Goal: Task Accomplishment & Management: Manage account settings

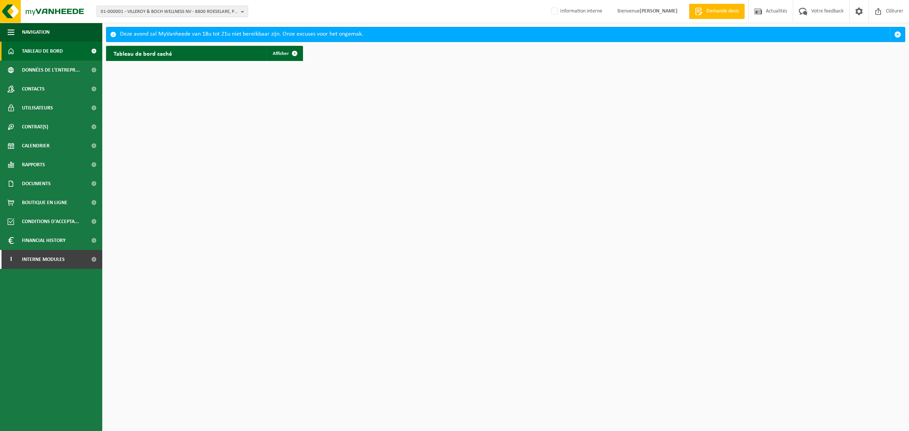
click at [146, 12] on span "01-000001 - VILLEROY & BOCH WELLNESS NV - 8800 ROESELARE, POPULIERSTRAAT 1" at bounding box center [169, 11] width 137 height 11
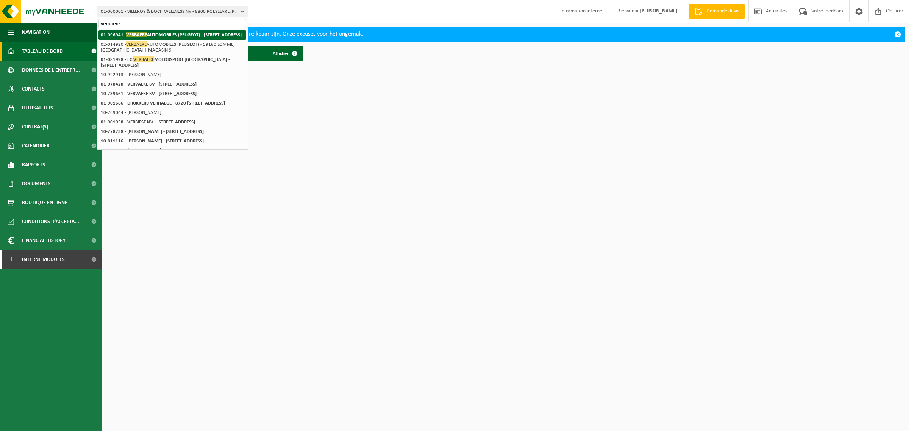
type input "verbaere"
click at [153, 32] on strong "01-096941 - VERBAERE AUTOMOBILES (PEUGEOT) - 59160 LOMME, RUE LAVOISIER 9" at bounding box center [171, 35] width 141 height 6
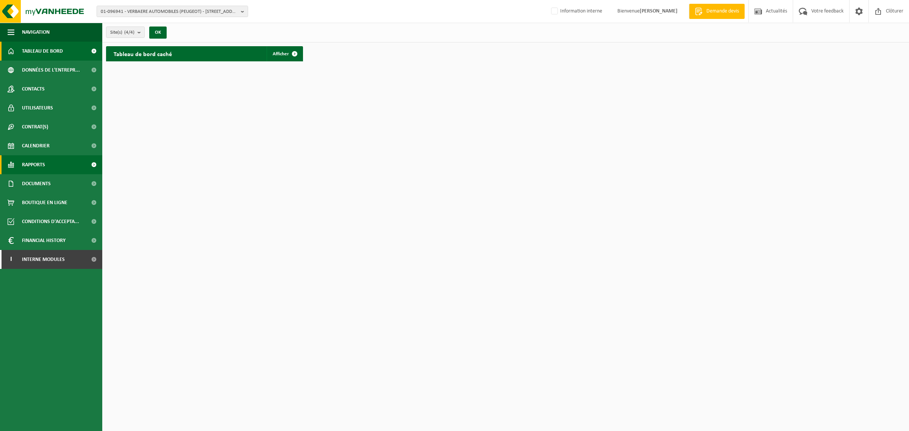
click at [27, 169] on span "Rapports" at bounding box center [33, 164] width 23 height 19
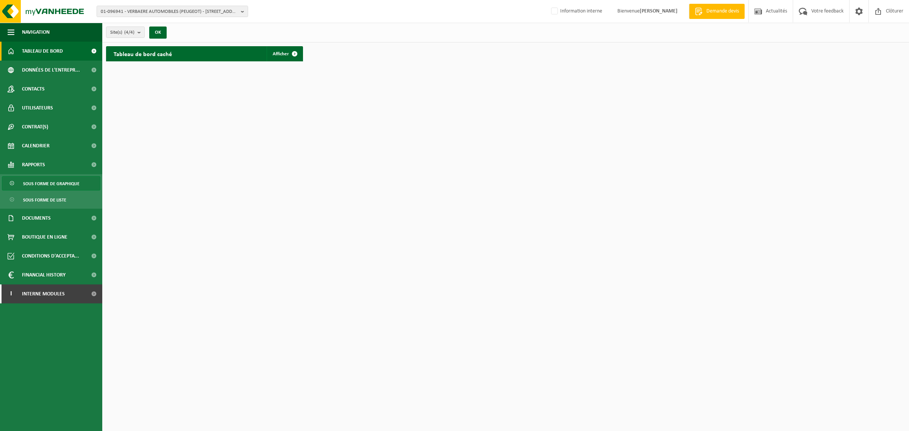
click at [29, 189] on span "Sous forme de graphique" at bounding box center [51, 184] width 56 height 14
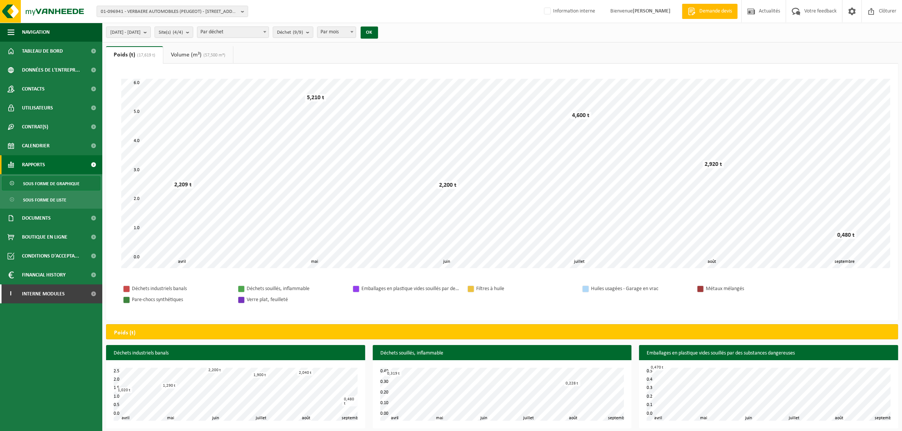
click at [356, 33] on span at bounding box center [352, 32] width 8 height 10
select select "1"
click at [378, 33] on button "OK" at bounding box center [369, 33] width 17 height 12
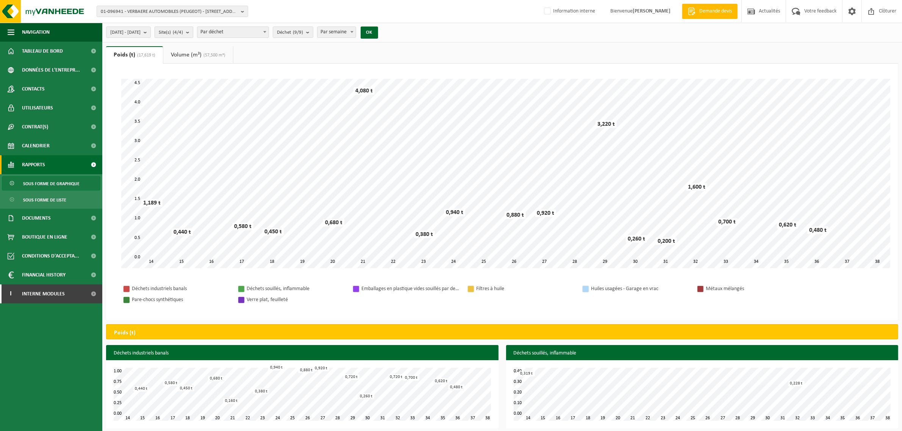
click at [174, 33] on button "Site(s) (4/4)" at bounding box center [174, 32] width 39 height 11
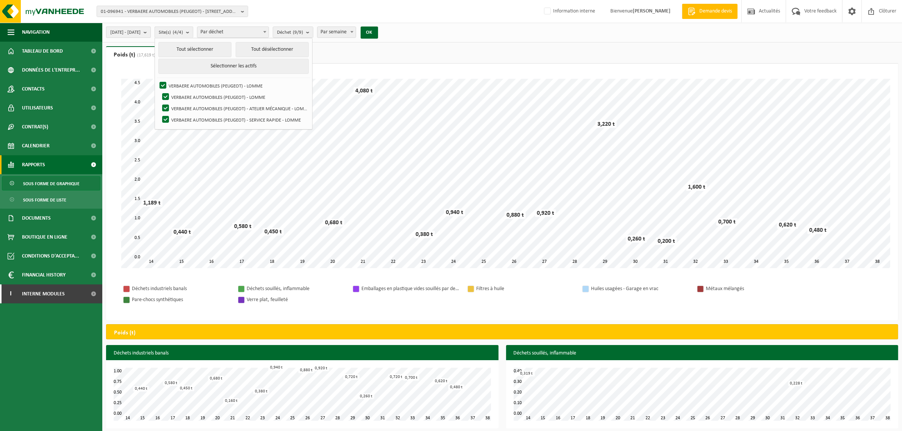
click at [150, 31] on b "submit" at bounding box center [147, 32] width 7 height 11
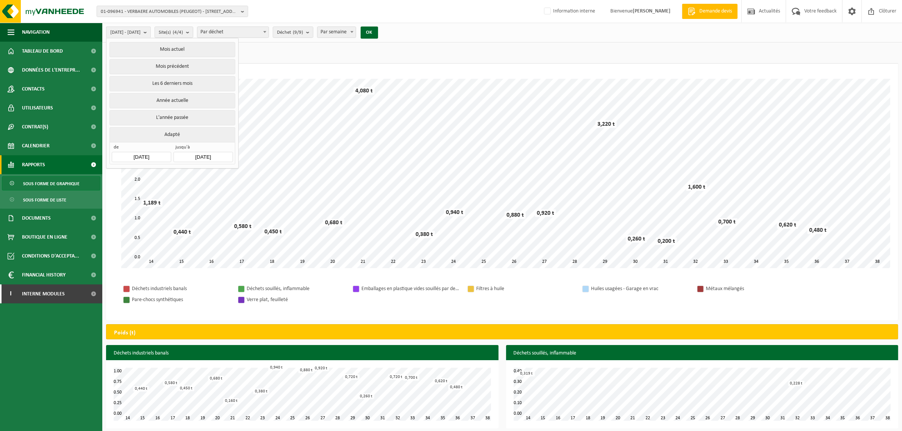
click at [148, 159] on input "2025-04-01" at bounding box center [141, 157] width 59 height 10
click at [200, 175] on icon at bounding box center [198, 175] width 12 height 12
click at [130, 203] on div "1" at bounding box center [132, 201] width 13 height 12
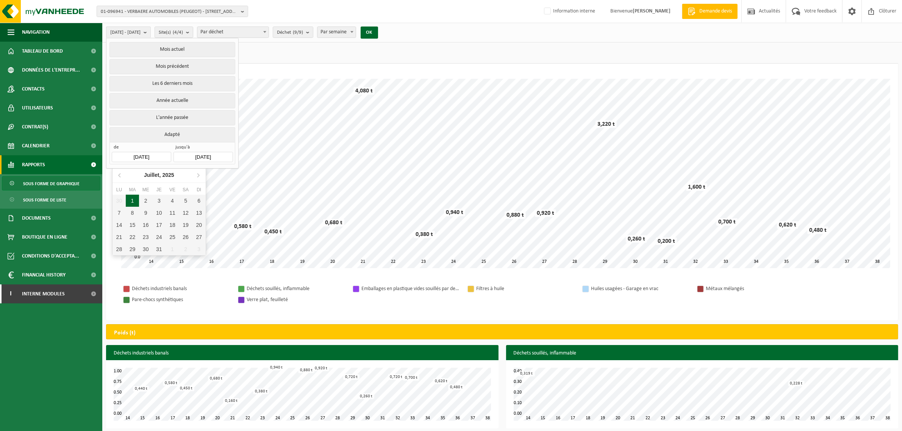
type input "2025-07-01"
click at [378, 34] on button "OK" at bounding box center [369, 33] width 17 height 12
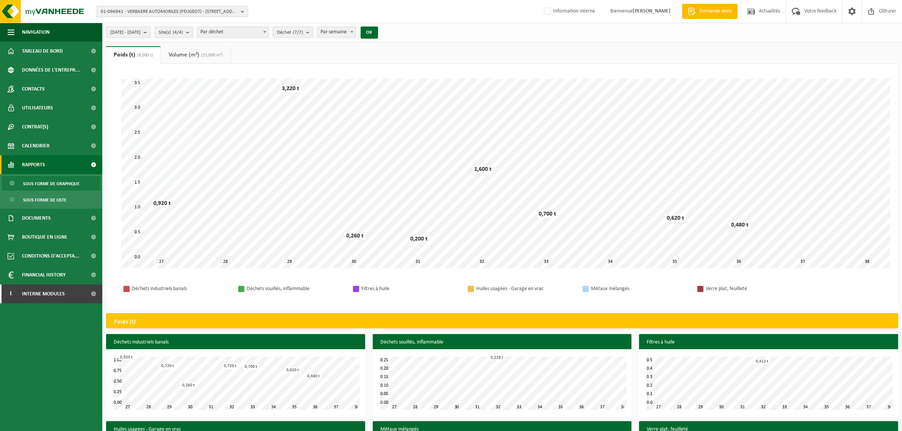
click at [194, 55] on link "Volume (m³) (25,000 m³)" at bounding box center [196, 54] width 70 height 17
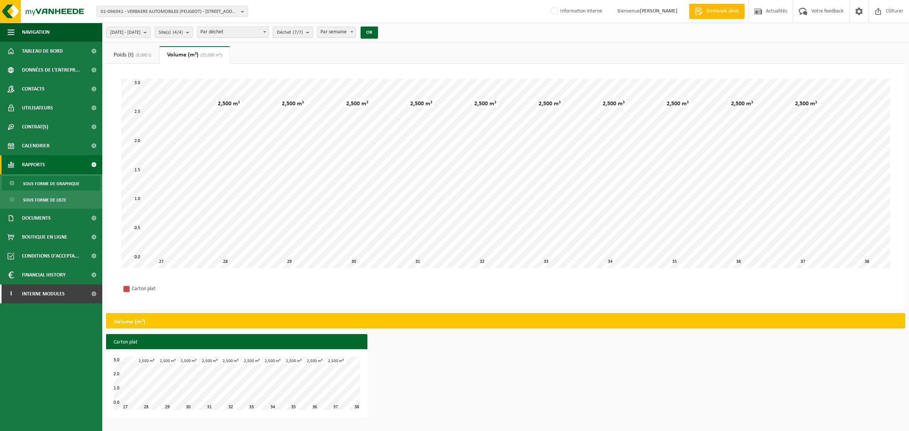
click at [133, 53] on link "Poids (t) (8,000 t)" at bounding box center [132, 54] width 53 height 17
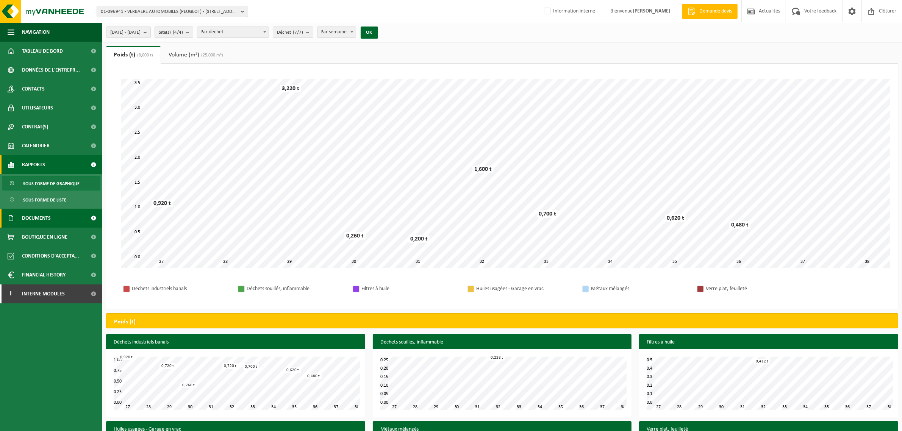
click at [40, 221] on span "Documents" at bounding box center [36, 218] width 29 height 19
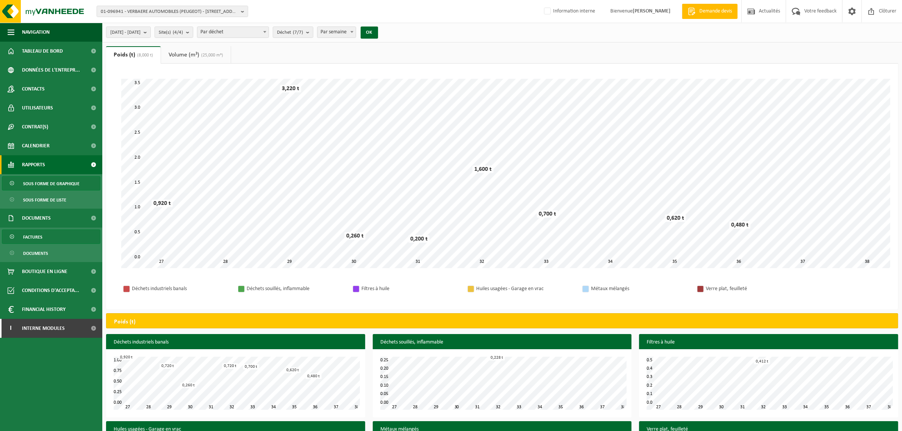
click at [47, 234] on link "Factures" at bounding box center [51, 237] width 99 height 14
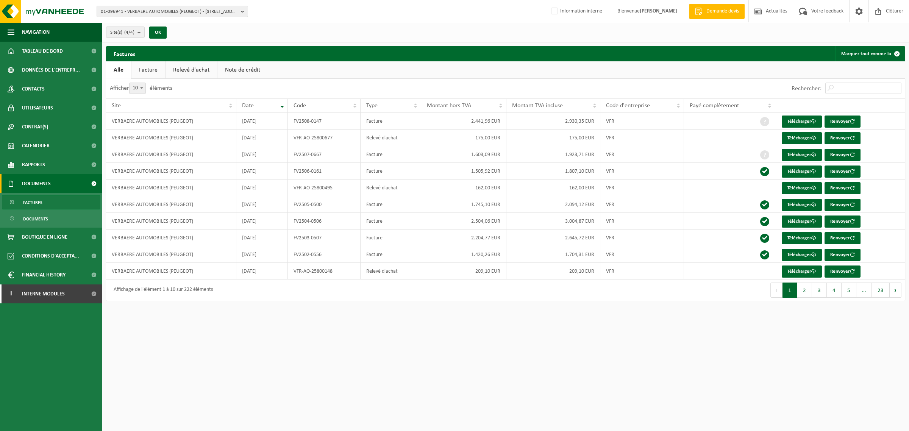
click at [188, 69] on link "Relevé d'achat" at bounding box center [192, 69] width 52 height 17
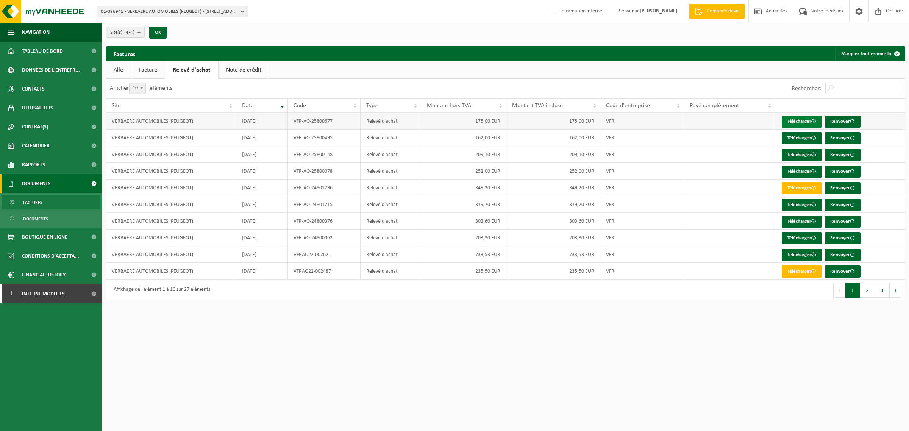
click at [800, 122] on link "Télécharger" at bounding box center [802, 122] width 40 height 12
click at [799, 121] on link "Télécharger" at bounding box center [802, 122] width 40 height 12
click at [662, 336] on html "01-096941 - VERBAERE AUTOMOBILES (PEUGEOT) - 59160 LOMME, RUE LAVOISIER 9 01-09…" at bounding box center [454, 215] width 909 height 431
click at [44, 296] on span "Interne modules" at bounding box center [43, 294] width 43 height 19
click at [39, 312] on span "Toolkit" at bounding box center [31, 312] width 19 height 19
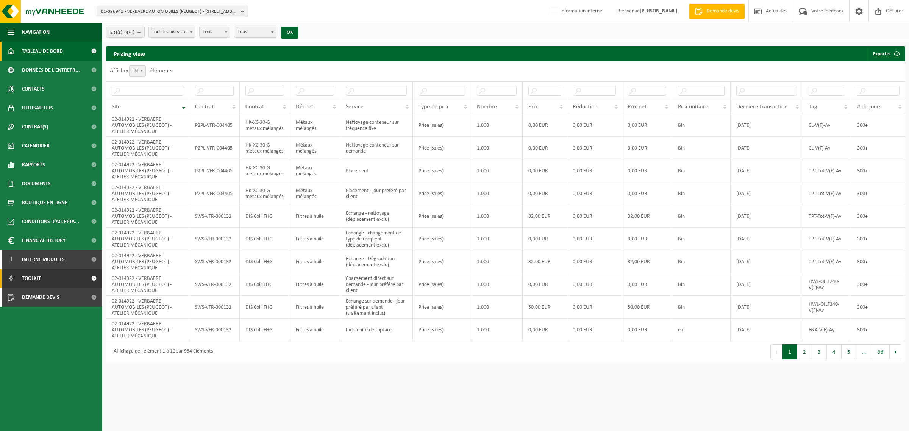
click at [29, 53] on span "Tableau de bord" at bounding box center [42, 51] width 41 height 19
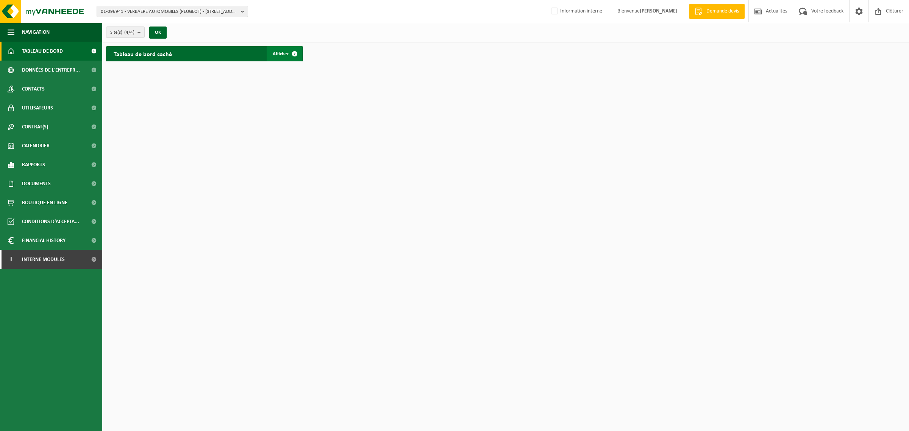
click at [287, 56] on span at bounding box center [294, 53] width 15 height 15
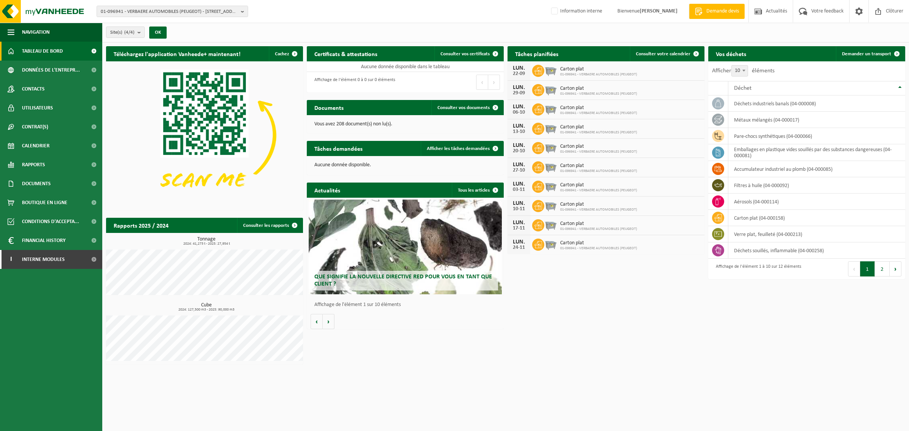
click at [402, 235] on div "Que signifie la nouvelle directive RED pour vous en tant que client ?" at bounding box center [405, 247] width 193 height 95
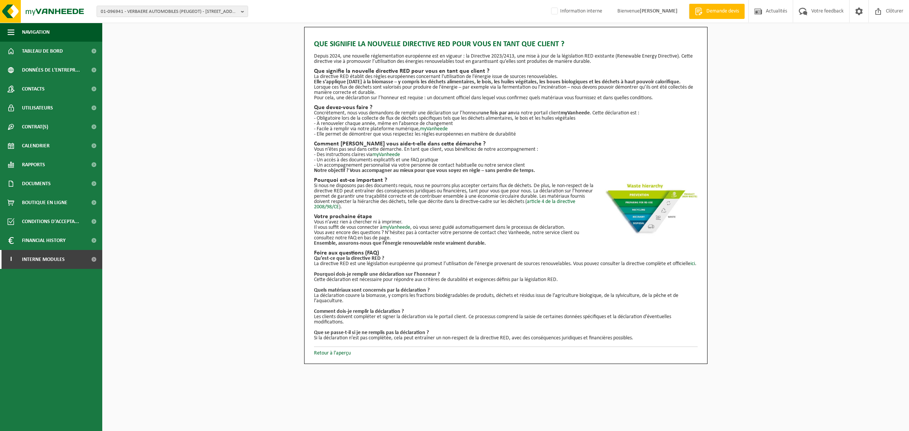
click at [811, 108] on div "Que signifie la nouvelle directive RED pour vous en tant que client ? Depuis 20…" at bounding box center [505, 195] width 807 height 337
click at [282, 61] on div "Que signifie la nouvelle directive RED pour vous en tant que client ? Depuis 20…" at bounding box center [505, 195] width 807 height 337
click at [232, 180] on div "Que signifie la nouvelle directive RED pour vous en tant que client ? Depuis 20…" at bounding box center [505, 195] width 807 height 337
click at [174, 133] on div "Que signifie la nouvelle directive RED pour vous en tant que client ? Depuis 20…" at bounding box center [505, 195] width 807 height 337
